Goal: Navigation & Orientation: Go to known website

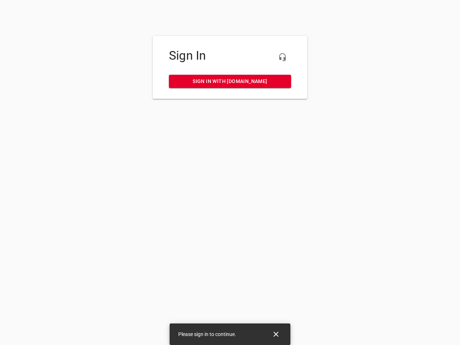
click at [283, 57] on icon "button" at bounding box center [282, 57] width 9 height 9
click at [276, 334] on icon "Close" at bounding box center [276, 334] width 5 height 5
